Goal: Task Accomplishment & Management: Manage account settings

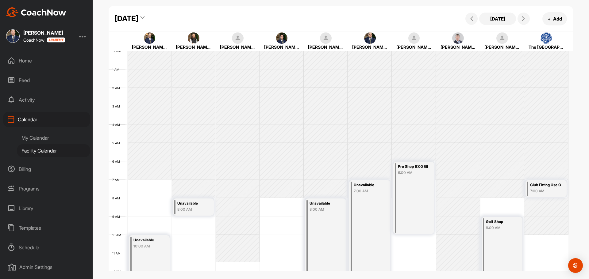
scroll to position [106, 0]
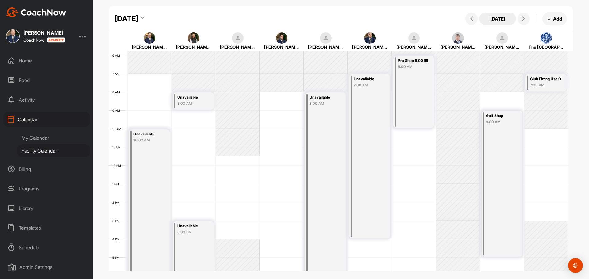
click at [503, 21] on button "[DATE]" at bounding box center [497, 19] width 37 height 12
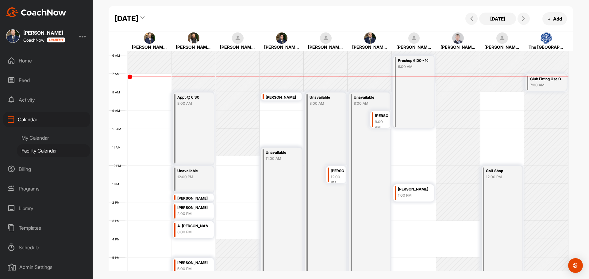
click at [334, 170] on div "[PERSON_NAME]" at bounding box center [337, 171] width 13 height 7
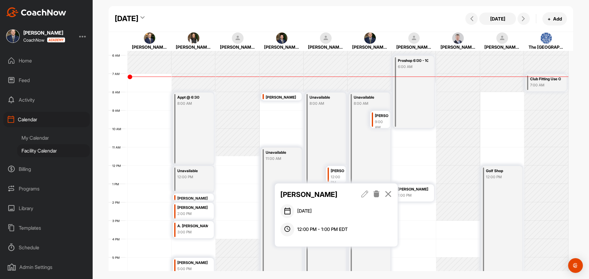
click at [388, 193] on icon at bounding box center [387, 194] width 7 height 7
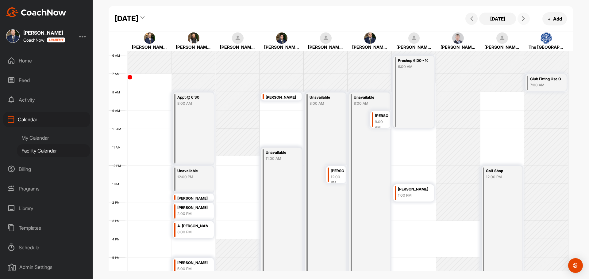
click at [521, 15] on button at bounding box center [523, 19] width 12 height 12
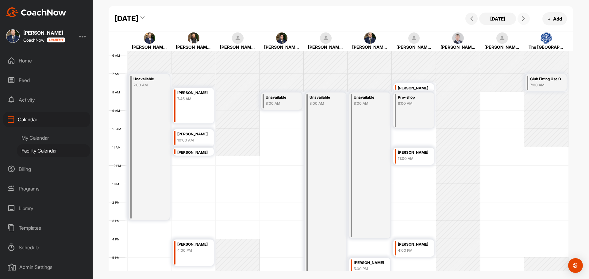
click at [521, 15] on button at bounding box center [523, 19] width 12 height 12
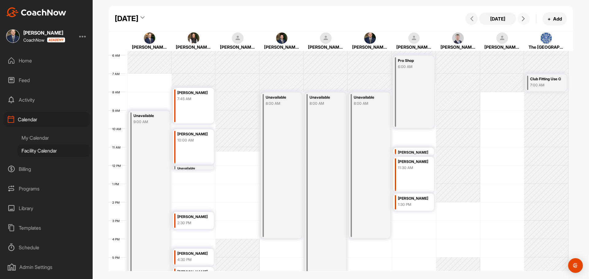
click at [521, 15] on button at bounding box center [523, 19] width 12 height 12
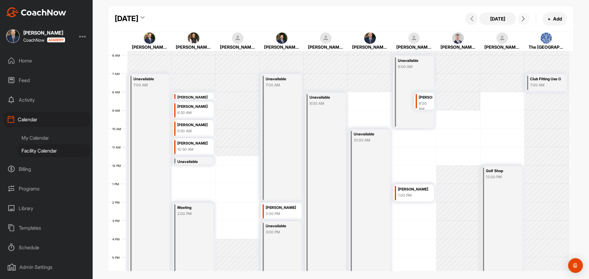
click at [521, 15] on button at bounding box center [523, 19] width 12 height 12
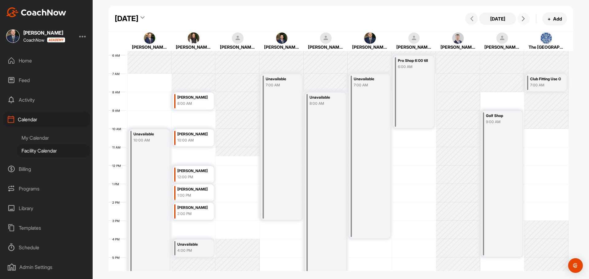
click at [521, 15] on button at bounding box center [523, 19] width 12 height 12
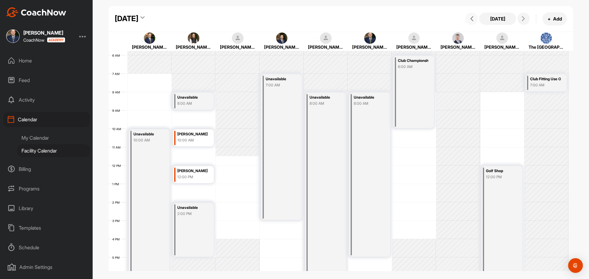
click at [472, 21] on button at bounding box center [471, 19] width 12 height 12
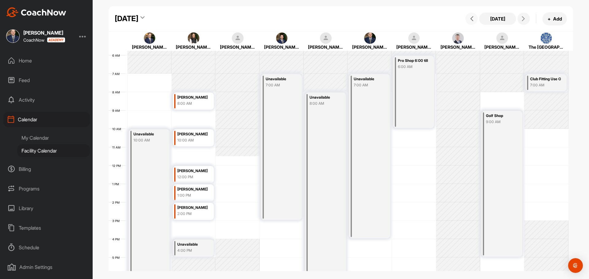
click at [372, 82] on div "Unavailable 7:00 AM" at bounding box center [369, 82] width 30 height 13
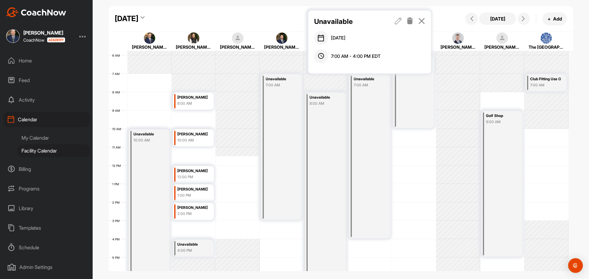
click at [421, 21] on icon at bounding box center [421, 20] width 7 height 7
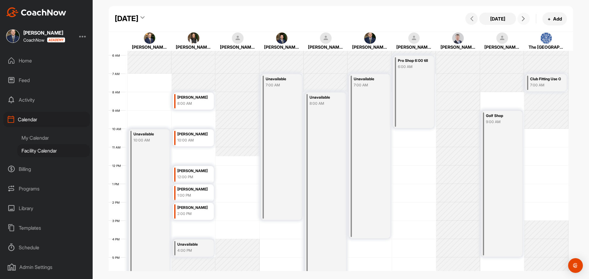
click at [523, 19] on icon at bounding box center [523, 18] width 5 height 5
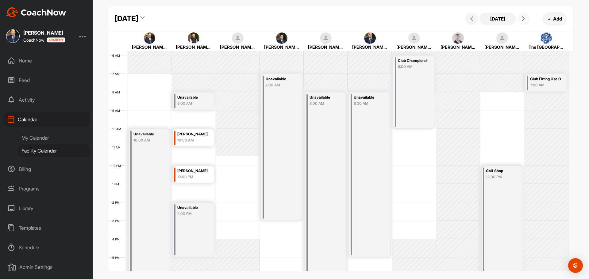
click at [523, 19] on icon at bounding box center [523, 18] width 5 height 5
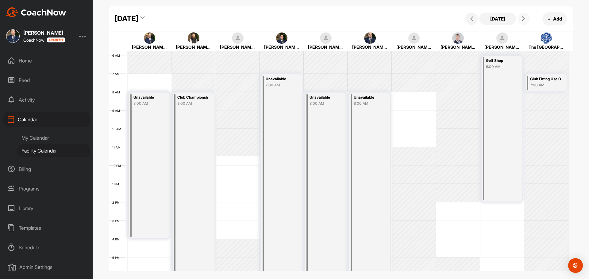
click at [522, 21] on icon at bounding box center [523, 18] width 5 height 5
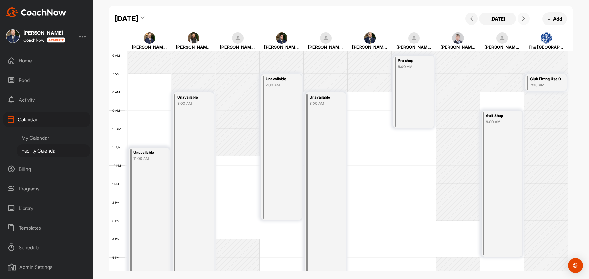
click at [519, 16] on button at bounding box center [523, 19] width 12 height 12
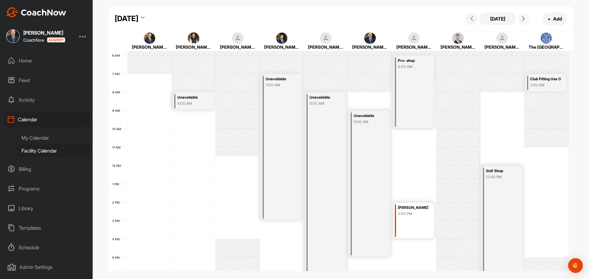
click at [519, 17] on button at bounding box center [523, 19] width 12 height 12
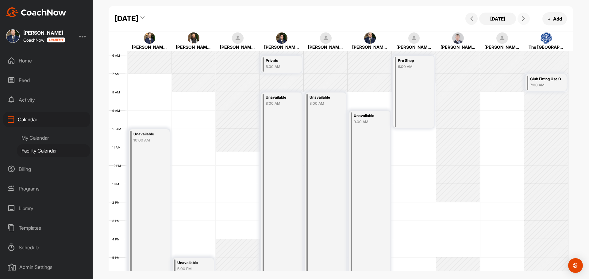
click at [521, 19] on icon at bounding box center [523, 18] width 5 height 5
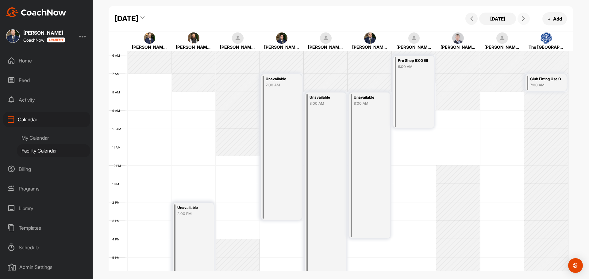
click at [522, 20] on icon at bounding box center [523, 18] width 5 height 5
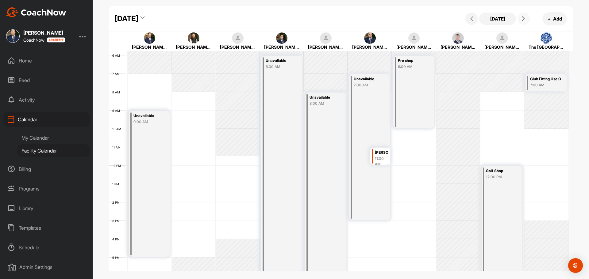
click at [522, 20] on icon at bounding box center [523, 18] width 5 height 5
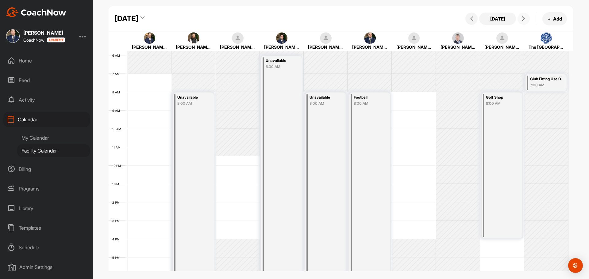
click at [522, 20] on icon at bounding box center [523, 18] width 5 height 5
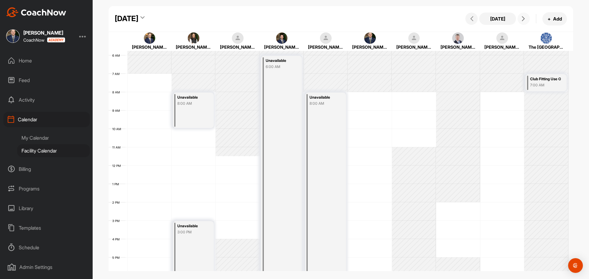
click at [525, 24] on button at bounding box center [523, 19] width 12 height 12
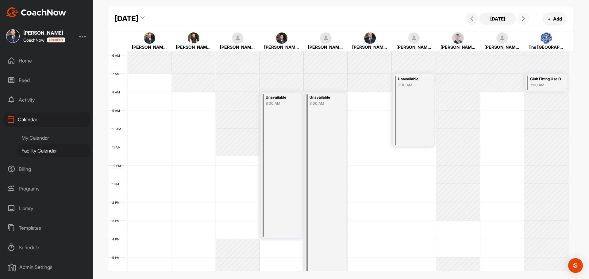
click at [525, 24] on button at bounding box center [523, 19] width 12 height 12
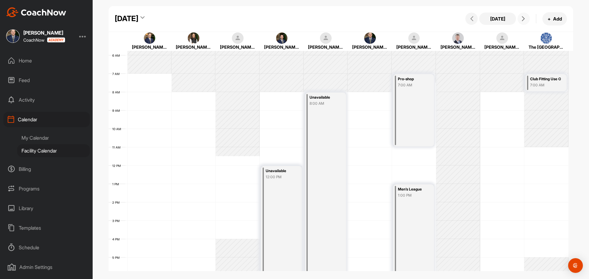
click at [525, 24] on button at bounding box center [523, 19] width 12 height 12
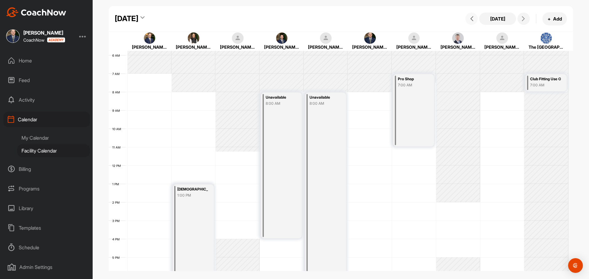
click at [475, 17] on span at bounding box center [471, 18] width 7 height 5
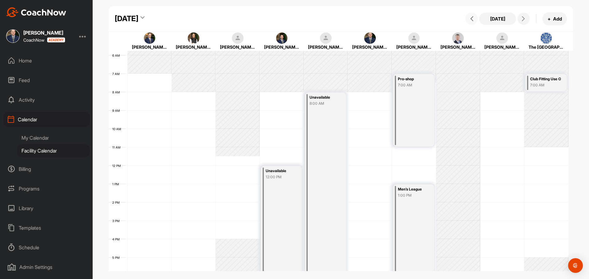
click at [475, 17] on span at bounding box center [471, 18] width 7 height 5
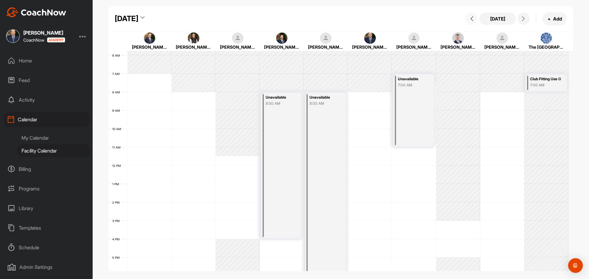
click at [475, 17] on span at bounding box center [471, 18] width 7 height 5
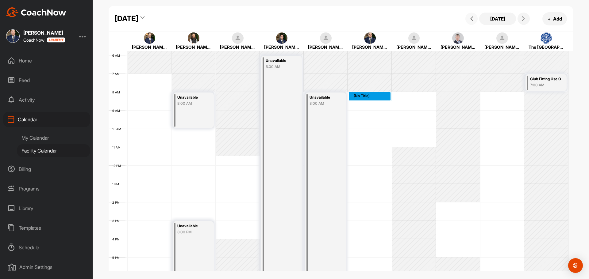
click at [363, 95] on div "12 AM 1 AM 2 AM 3 AM 4 AM 5 AM 6 AM 7 AM 8 AM 9 AM 10 AM 11 AM 12 PM 1 PM 2 PM …" at bounding box center [339, 166] width 460 height 442
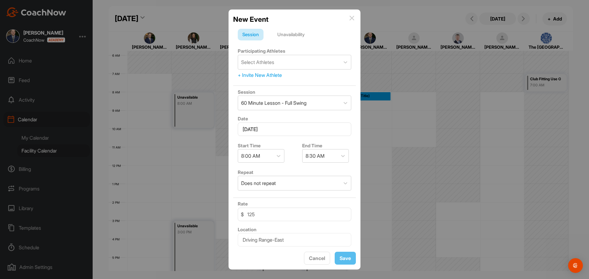
click at [296, 39] on div "Unavailability" at bounding box center [291, 35] width 36 height 12
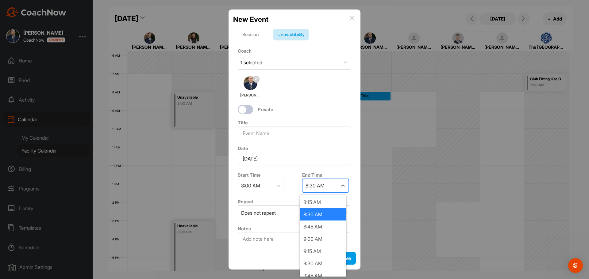
click at [315, 189] on div "8:30 AM" at bounding box center [319, 185] width 35 height 13
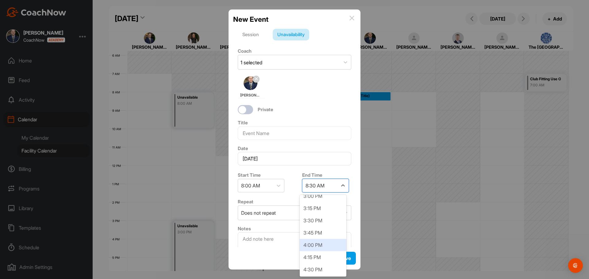
click at [307, 246] on div "4:00 PM" at bounding box center [323, 245] width 47 height 12
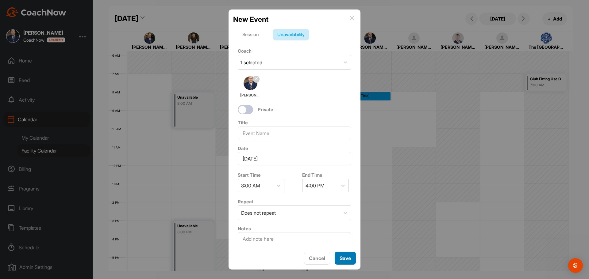
click at [340, 261] on button "Save" at bounding box center [345, 258] width 21 height 13
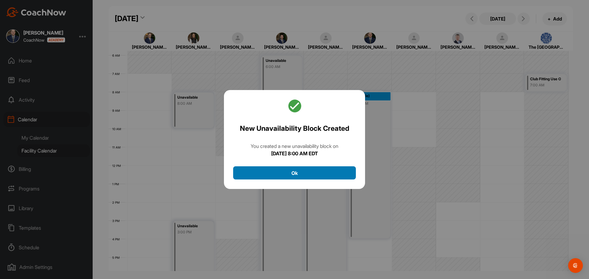
click at [300, 177] on button "Ok" at bounding box center [294, 172] width 123 height 13
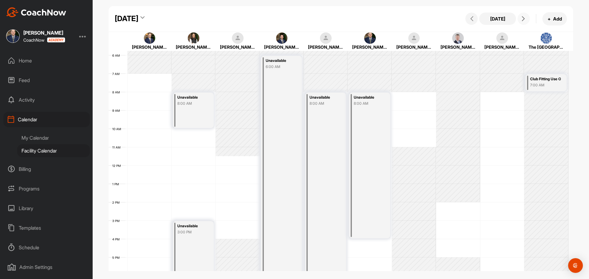
click at [523, 22] on button at bounding box center [523, 19] width 12 height 12
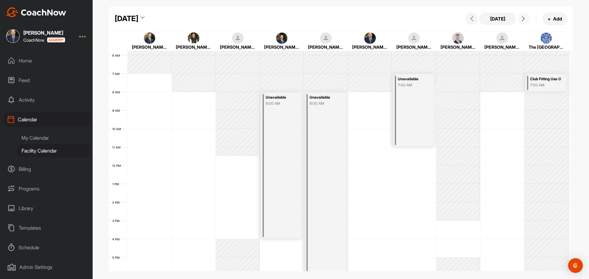
click at [365, 97] on div "12 AM 1 AM 2 AM 3 AM 4 AM 5 AM 6 AM 7 AM 8 AM 9 AM 10 AM 11 AM 12 PM 1 PM 2 PM …" at bounding box center [339, 166] width 460 height 442
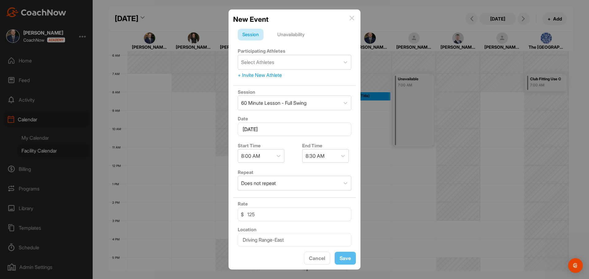
click at [297, 35] on div "Unavailability" at bounding box center [291, 35] width 36 height 12
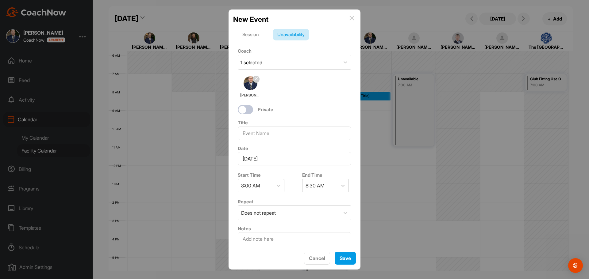
click at [271, 186] on div "8:00 AM" at bounding box center [255, 185] width 35 height 13
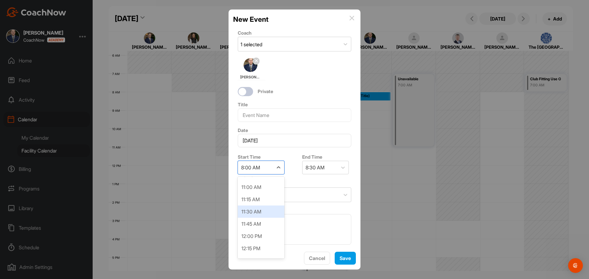
scroll to position [563, 0]
click at [266, 212] on div "12:00 PM" at bounding box center [261, 210] width 47 height 12
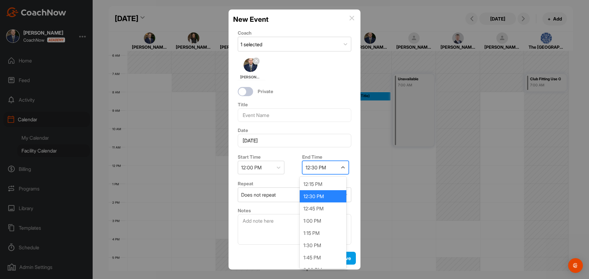
click at [314, 169] on div "12:30 PM" at bounding box center [315, 167] width 21 height 7
click at [311, 253] on div "8:00 PM" at bounding box center [323, 258] width 47 height 12
click at [345, 260] on button "Save" at bounding box center [345, 258] width 21 height 13
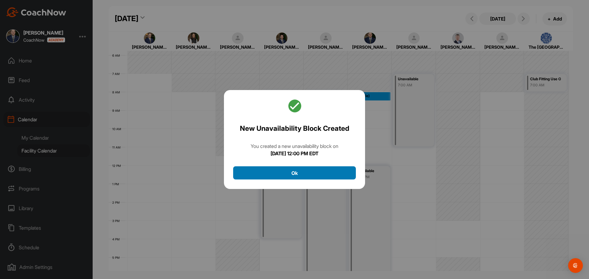
click at [315, 176] on button "Ok" at bounding box center [294, 172] width 123 height 13
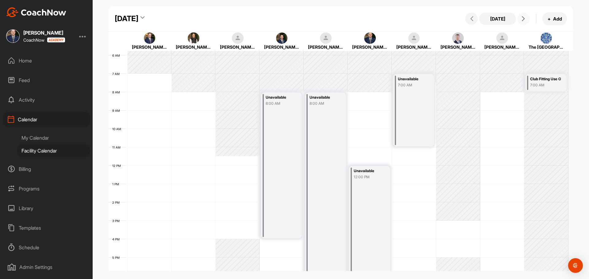
click at [521, 17] on icon at bounding box center [523, 18] width 5 height 5
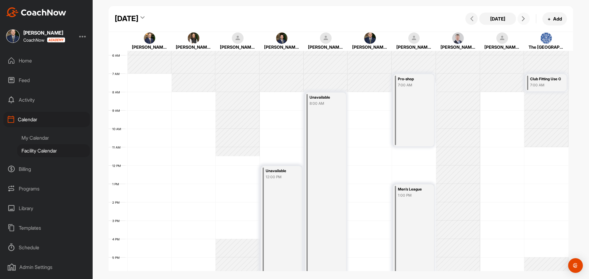
click at [526, 17] on span at bounding box center [523, 18] width 7 height 5
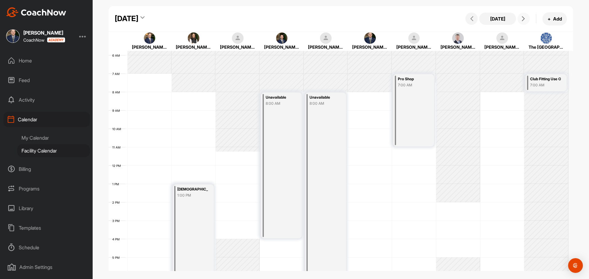
click at [526, 17] on span at bounding box center [523, 18] width 7 height 5
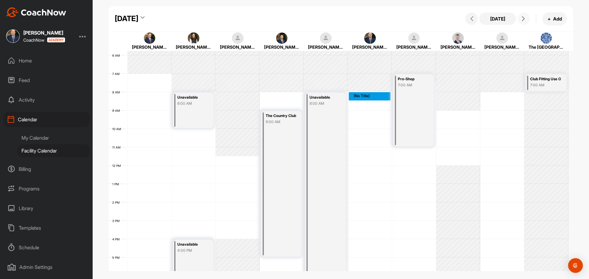
click at [370, 96] on div "12 AM 1 AM 2 AM 3 AM 4 AM 5 AM 6 AM 7 AM 8 AM 9 AM 10 AM 11 AM 12 PM 1 PM 2 PM …" at bounding box center [339, 166] width 460 height 442
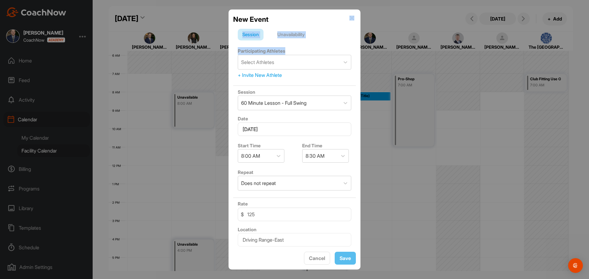
drag, startPoint x: 321, startPoint y: 15, endPoint x: 358, endPoint y: 53, distance: 53.1
click at [358, 53] on div "New Event Session Unavailability Participating Athletes Select Athletes + Invit…" at bounding box center [294, 140] width 132 height 261
click at [326, 20] on div "New Event" at bounding box center [294, 19] width 123 height 10
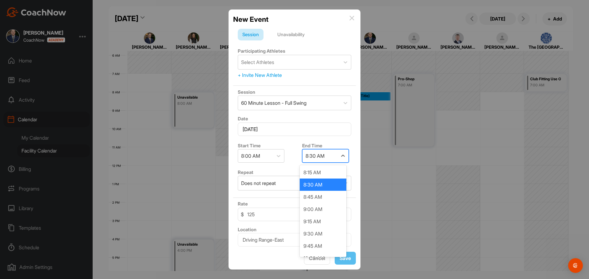
click at [317, 158] on div "8:30 AM" at bounding box center [314, 155] width 19 height 7
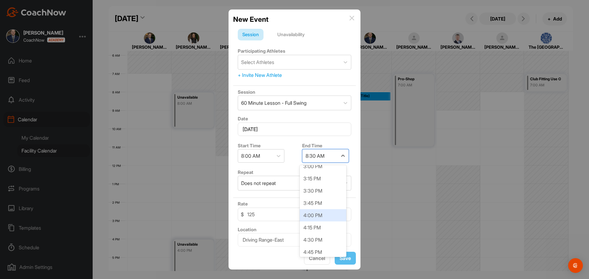
drag, startPoint x: 315, startPoint y: 216, endPoint x: 328, endPoint y: 234, distance: 22.7
click at [315, 216] on div "4:00 PM" at bounding box center [323, 215] width 47 height 12
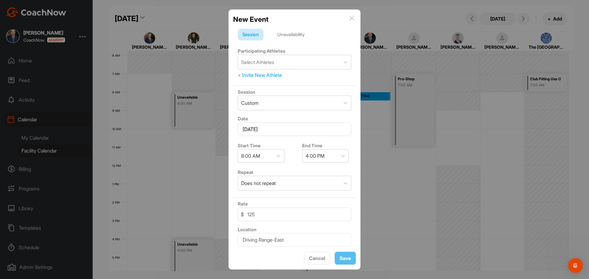
click at [286, 35] on div "Unavailability" at bounding box center [291, 35] width 36 height 12
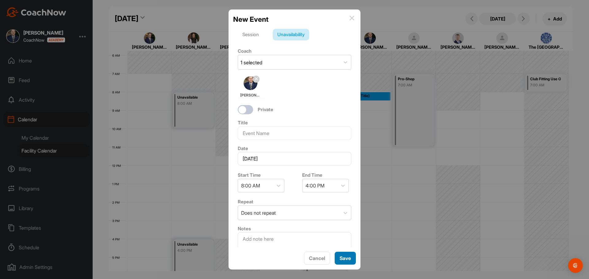
click at [350, 260] on button "Save" at bounding box center [345, 258] width 21 height 13
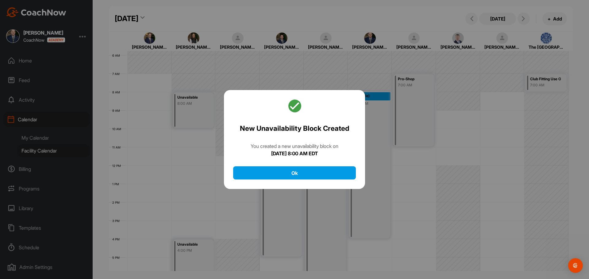
click at [303, 164] on div "New Unavailability Block Created You created a new unavailability block [DATE][…" at bounding box center [294, 139] width 141 height 99
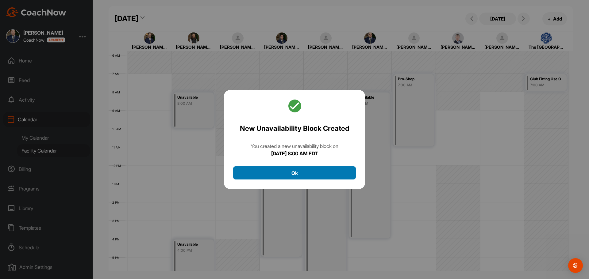
click at [303, 169] on button "Ok" at bounding box center [294, 172] width 123 height 13
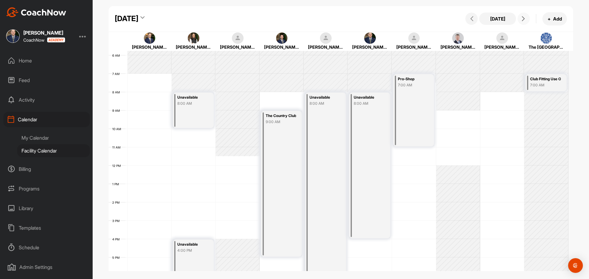
click at [522, 18] on icon at bounding box center [523, 18] width 5 height 5
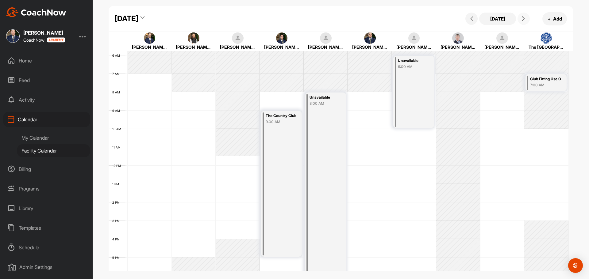
click at [366, 95] on div "12 AM 1 AM 2 AM 3 AM 4 AM 5 AM 6 AM 7 AM 8 AM 9 AM 10 AM 11 AM 12 PM 1 PM 2 PM …" at bounding box center [339, 166] width 460 height 442
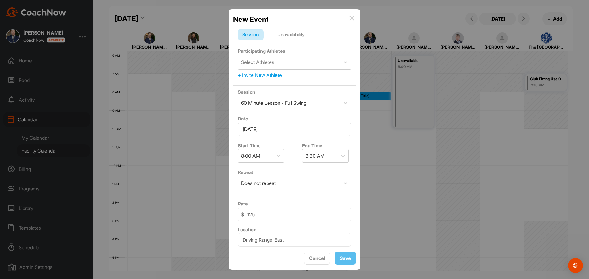
click at [292, 34] on div "Unavailability" at bounding box center [291, 35] width 36 height 12
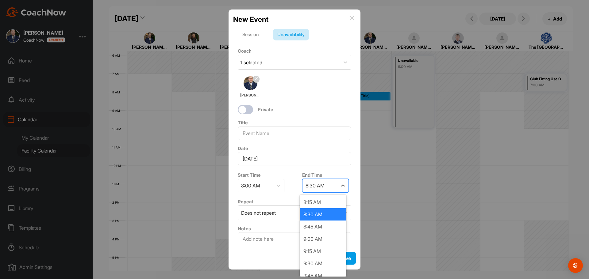
click at [311, 187] on div "8:30 AM" at bounding box center [314, 185] width 19 height 7
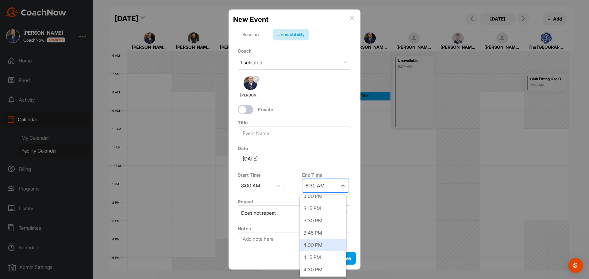
drag, startPoint x: 329, startPoint y: 244, endPoint x: 334, endPoint y: 245, distance: 4.9
click at [329, 245] on div "4:00 PM" at bounding box center [323, 245] width 47 height 12
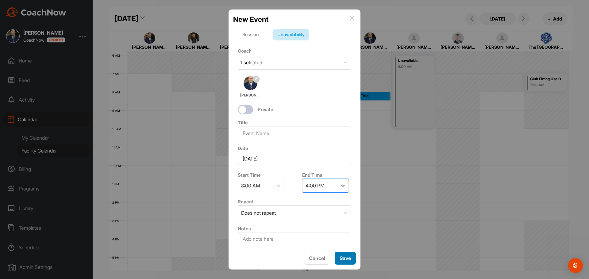
click at [350, 257] on button "Save" at bounding box center [345, 258] width 21 height 13
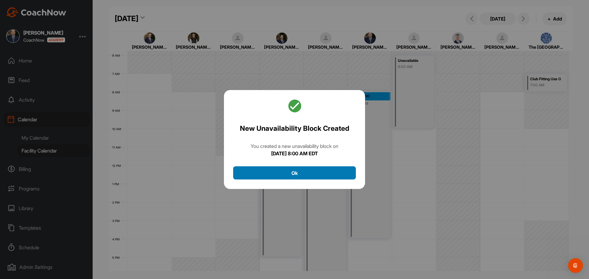
click at [326, 173] on button "Ok" at bounding box center [294, 172] width 123 height 13
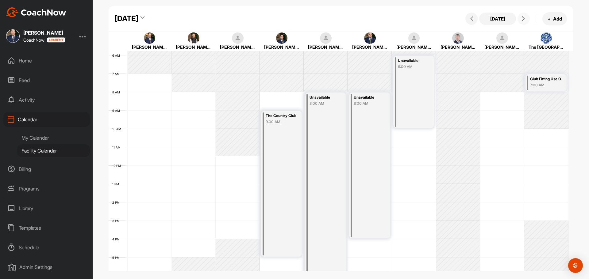
click at [522, 22] on button at bounding box center [523, 19] width 12 height 12
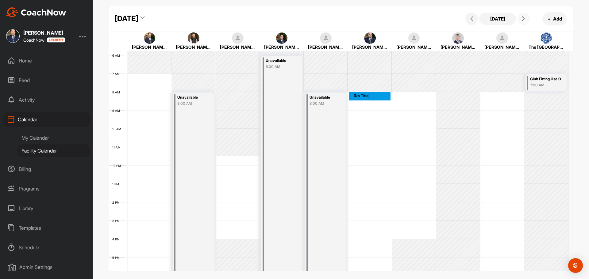
click at [375, 96] on div "12 AM 1 AM 2 AM 3 AM 4 AM 5 AM 6 AM 7 AM 8 AM 9 AM 10 AM 11 AM 12 PM 1 PM 2 PM …" at bounding box center [339, 166] width 460 height 442
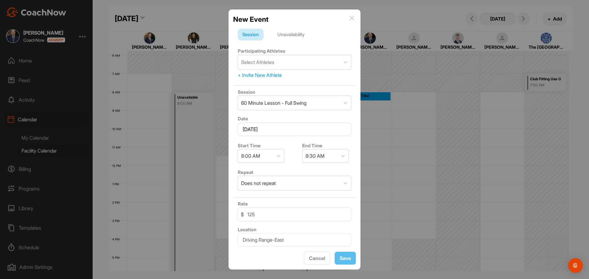
click at [296, 35] on div "Unavailability" at bounding box center [291, 35] width 36 height 12
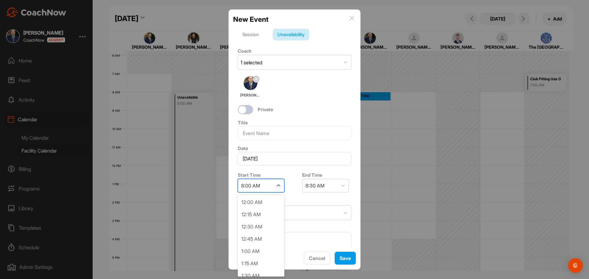
click at [272, 184] on div "8:00 AM" at bounding box center [255, 185] width 35 height 13
click at [255, 243] on div "6:00 AM" at bounding box center [261, 240] width 47 height 12
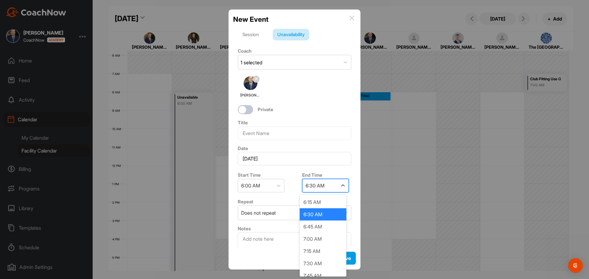
click at [309, 184] on div "6:30 AM" at bounding box center [314, 185] width 19 height 7
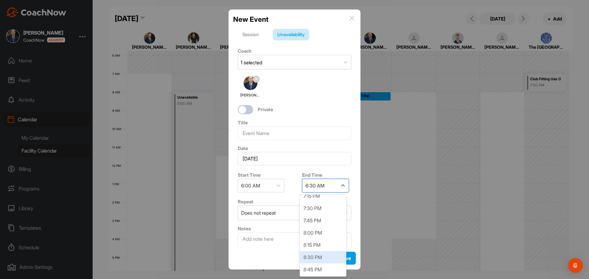
click at [318, 252] on div "8:30 PM" at bounding box center [323, 257] width 47 height 12
click at [347, 259] on button "Save" at bounding box center [345, 258] width 21 height 13
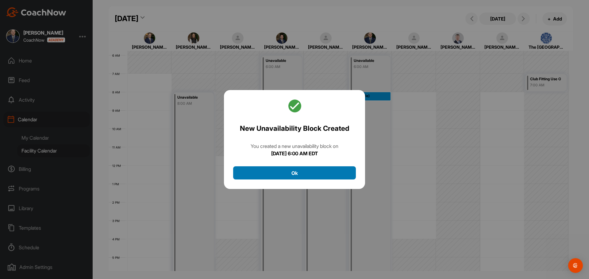
click at [292, 172] on button "Ok" at bounding box center [294, 172] width 123 height 13
